Goal: Task Accomplishment & Management: Complete application form

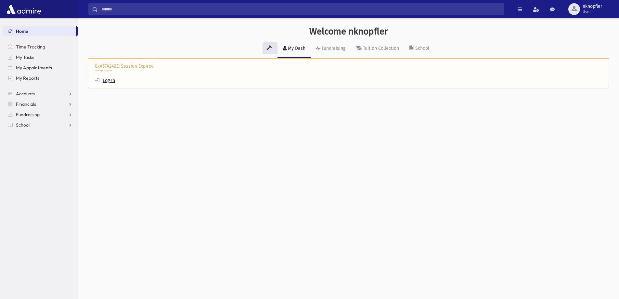
click at [110, 82] on link "Log In" at bounding box center [105, 81] width 20 height 6
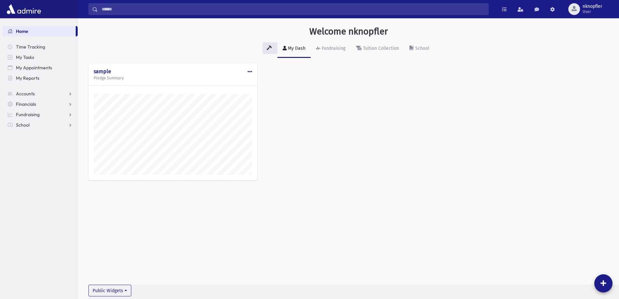
scroll to position [295, 541]
click at [11, 125] on span at bounding box center [10, 125] width 5 height 6
click at [38, 141] on link "Attendance" at bounding box center [40, 145] width 75 height 10
click at [34, 155] on span "Entry" at bounding box center [30, 156] width 11 height 6
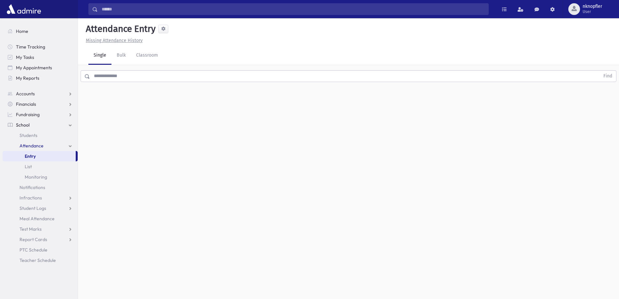
click at [143, 78] on input "text" at bounding box center [345, 76] width 510 height 12
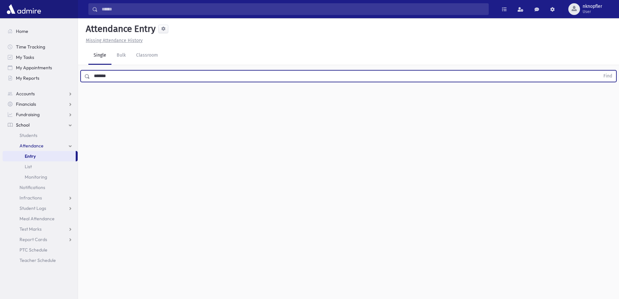
click at [600, 71] on button "Find" at bounding box center [608, 76] width 17 height 11
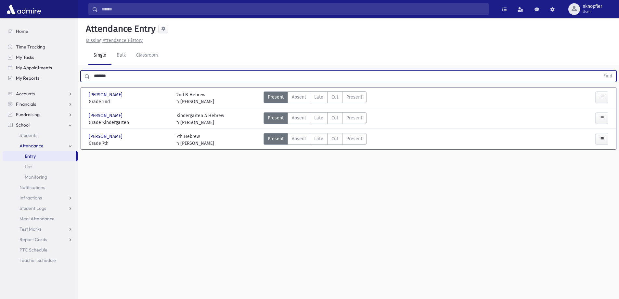
drag, startPoint x: 107, startPoint y: 75, endPoint x: 66, endPoint y: 79, distance: 41.5
click at [66, 79] on div "Search Results All Accounts" at bounding box center [309, 156] width 619 height 313
click at [600, 71] on button "Find" at bounding box center [608, 76] width 17 height 11
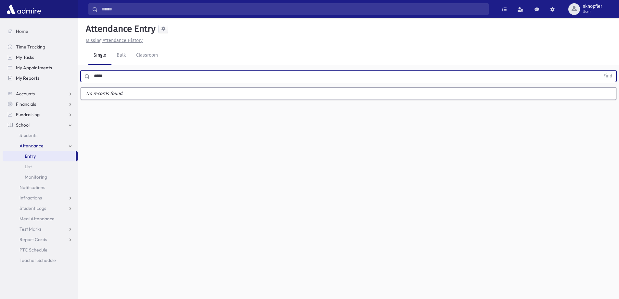
click at [600, 71] on button "Find" at bounding box center [608, 76] width 17 height 11
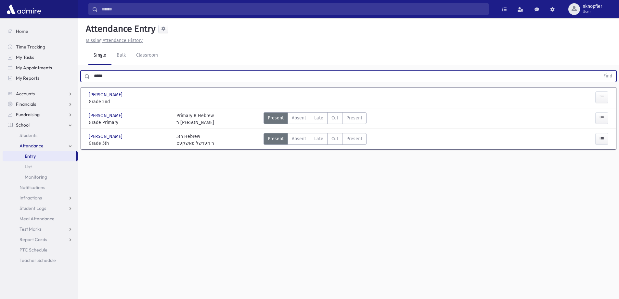
drag, startPoint x: 252, startPoint y: 102, endPoint x: 255, endPoint y: 98, distance: 5.3
click at [253, 100] on div at bounding box center [217, 98] width 88 height 14
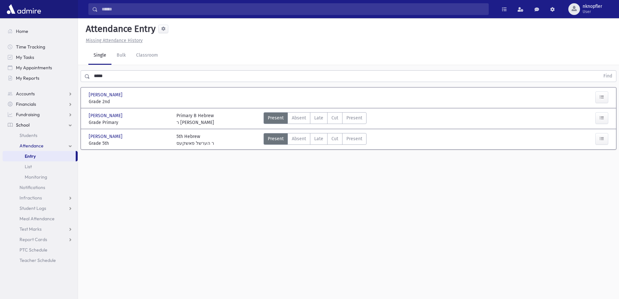
click at [255, 98] on div at bounding box center [217, 98] width 88 height 14
drag, startPoint x: 255, startPoint y: 96, endPoint x: 261, endPoint y: 82, distance: 16.0
click at [259, 85] on section "Bernfeld, Bentzi Bernfeld, Bentzi Grade 2nd Grade 2nd Present P Absent A Late L…" at bounding box center [348, 122] width 541 height 74
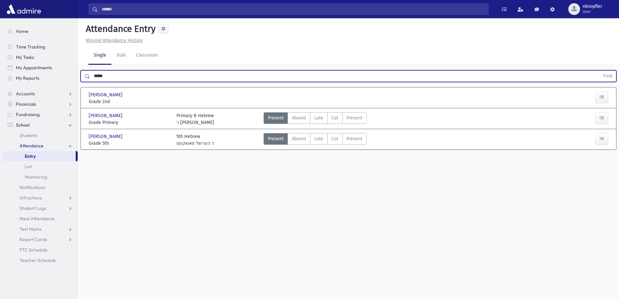
click at [261, 82] on input "*****" at bounding box center [345, 76] width 510 height 12
drag, startPoint x: 263, startPoint y: 107, endPoint x: 267, endPoint y: 103, distance: 5.1
click at [264, 106] on div "Bernfeld, Bentzi Bernfeld, Bentzi Grade 2nd Grade 2nd Present P Absent A L" at bounding box center [348, 97] width 525 height 20
drag, startPoint x: 76, startPoint y: 63, endPoint x: 55, endPoint y: 59, distance: 21.2
click at [55, 59] on div "Search Results All Accounts" at bounding box center [309, 156] width 619 height 313
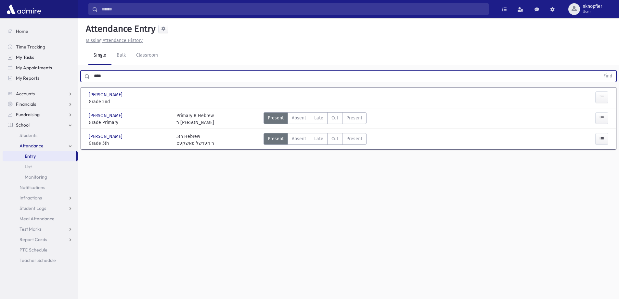
click at [600, 71] on button "Find" at bounding box center [608, 76] width 17 height 11
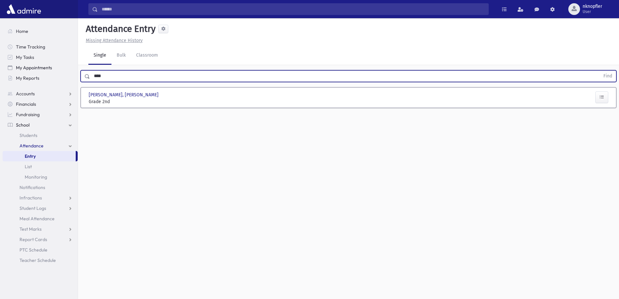
drag, startPoint x: 123, startPoint y: 69, endPoint x: 58, endPoint y: 65, distance: 65.4
click at [58, 65] on div "Search Results All Accounts" at bounding box center [309, 156] width 619 height 313
type input "*****"
click at [600, 71] on button "Find" at bounding box center [608, 76] width 17 height 11
